Goal: Navigation & Orientation: Find specific page/section

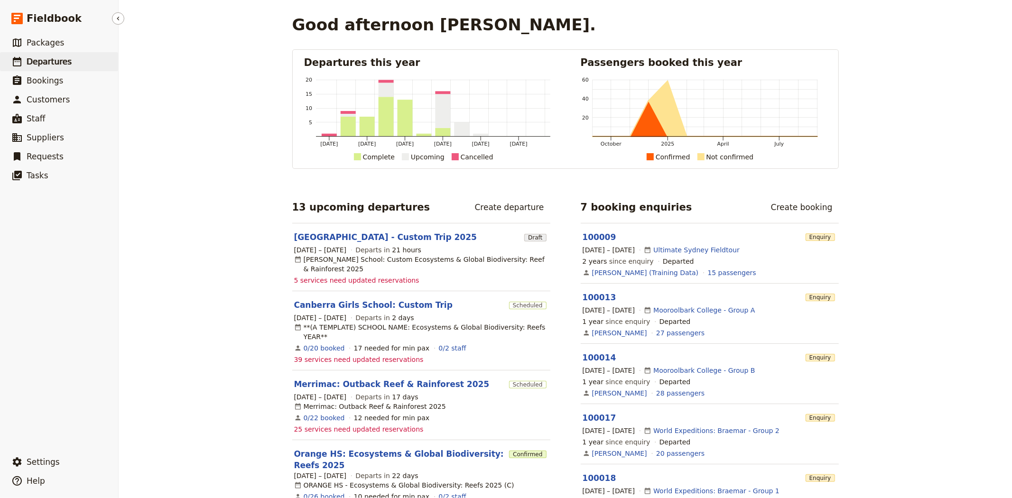
click at [75, 60] on link "​ Departures" at bounding box center [59, 61] width 118 height 19
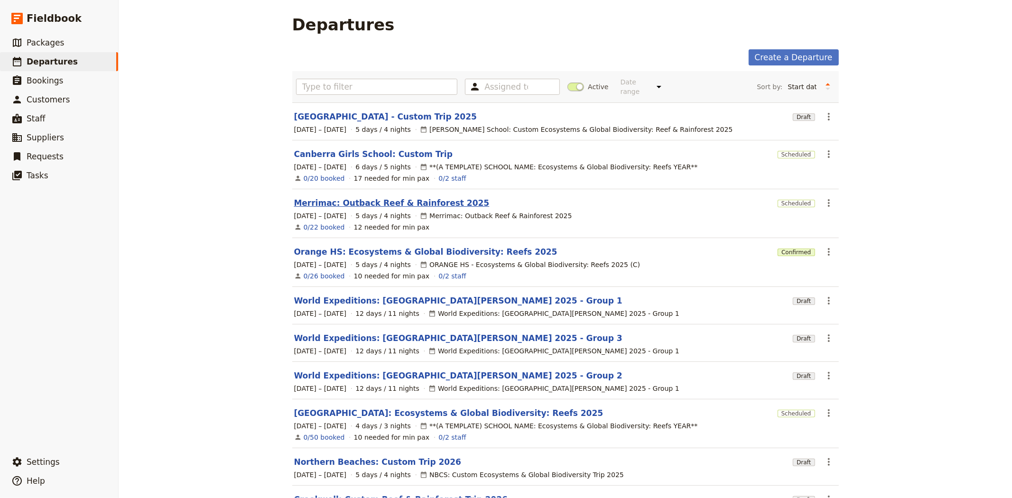
click at [411, 197] on link "Merrimac: Outback Reef & Rainforest 2025" at bounding box center [391, 202] width 195 height 11
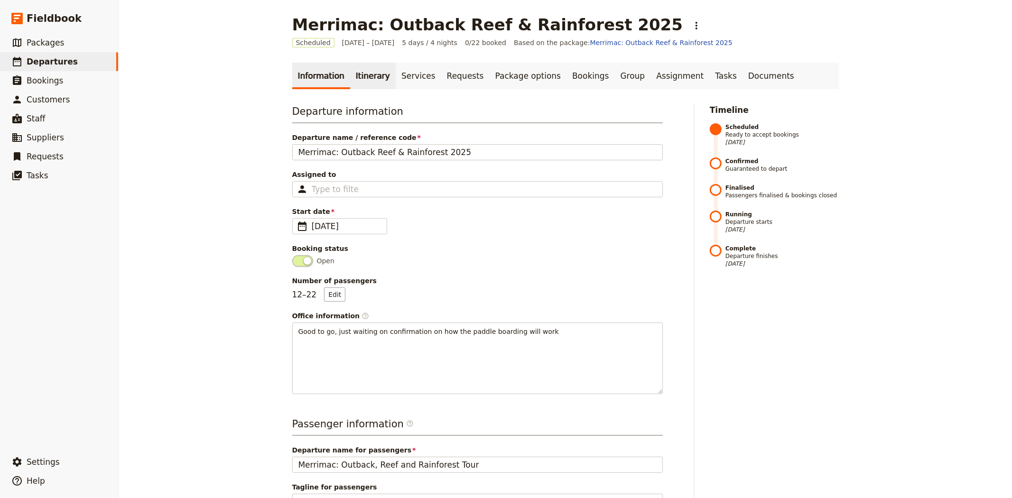
click at [362, 68] on link "Itinerary" at bounding box center [373, 76] width 46 height 27
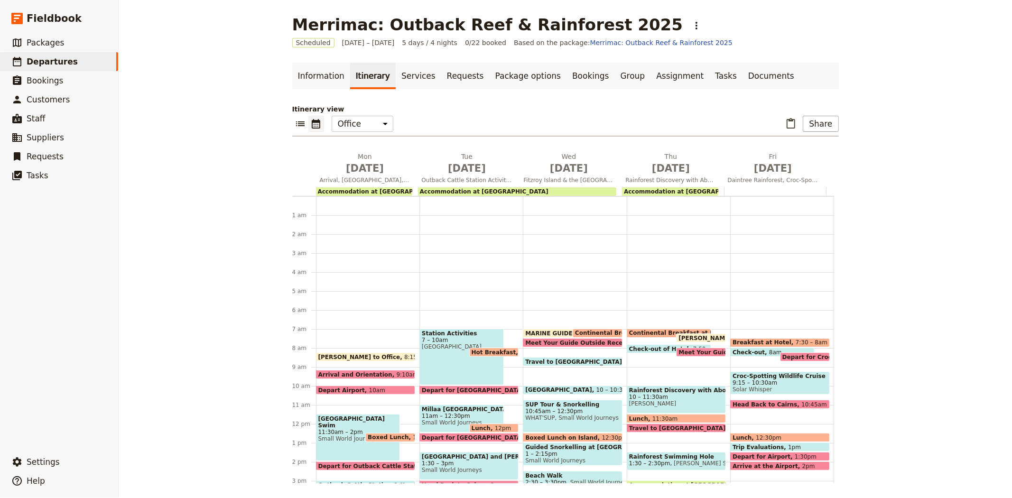
scroll to position [123, 0]
